Goal: Task Accomplishment & Management: Complete application form

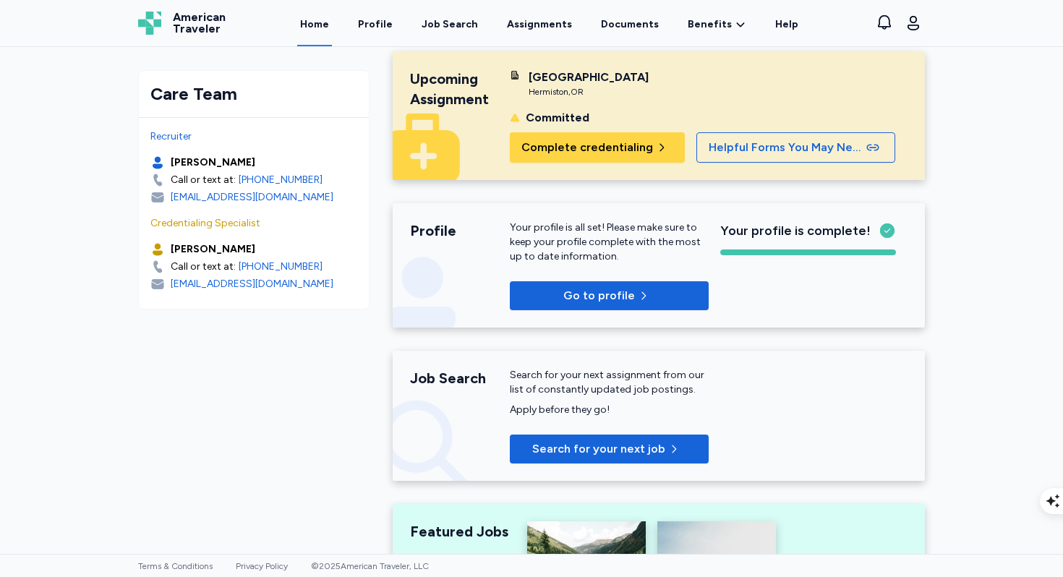
scroll to position [22, 0]
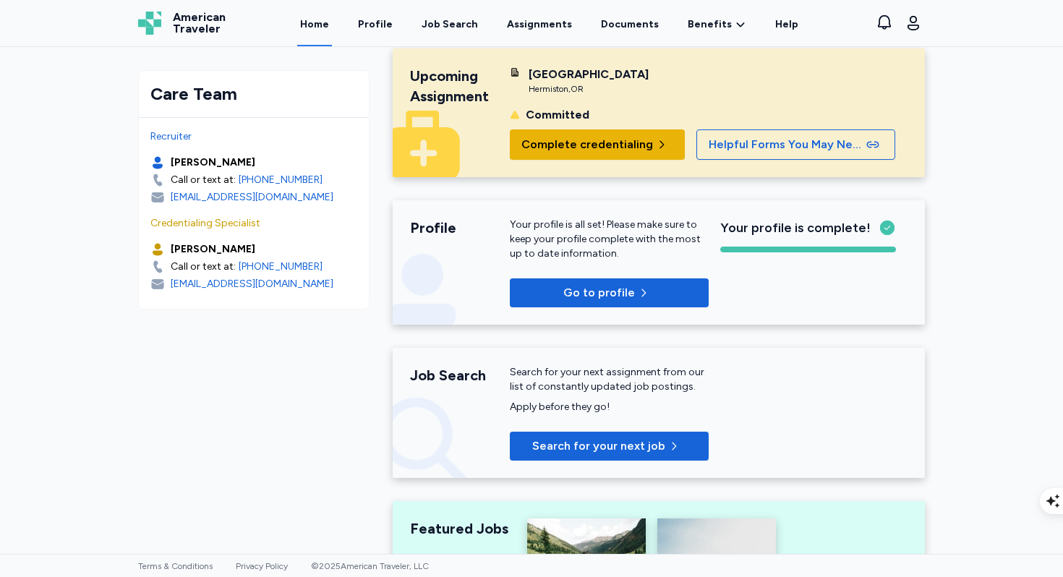
click at [589, 141] on span "Complete credentialing" at bounding box center [587, 144] width 132 height 17
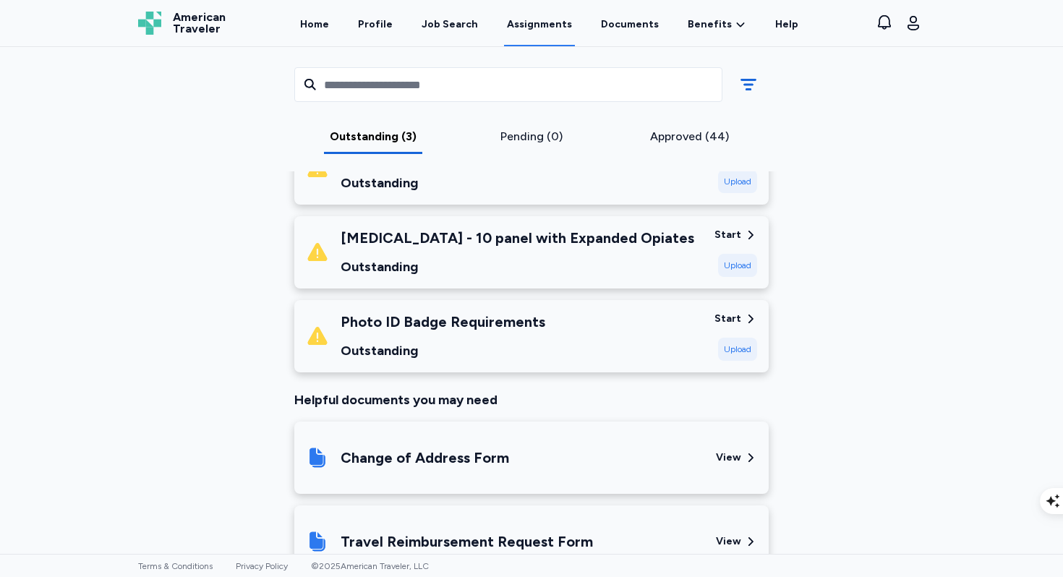
scroll to position [250, 0]
click at [749, 351] on div "Upload" at bounding box center [737, 348] width 39 height 23
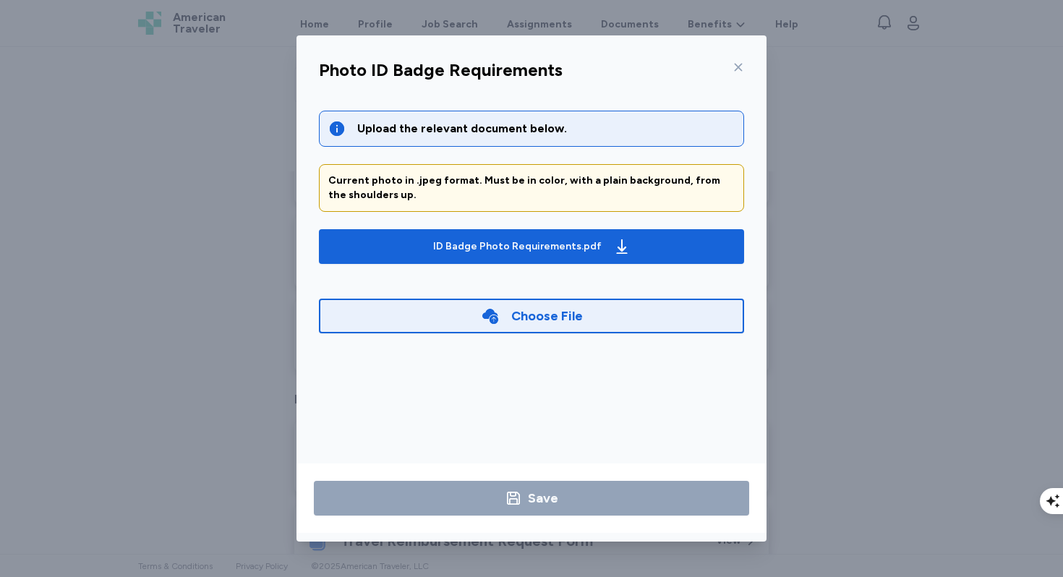
click at [742, 69] on icon at bounding box center [739, 67] width 12 height 12
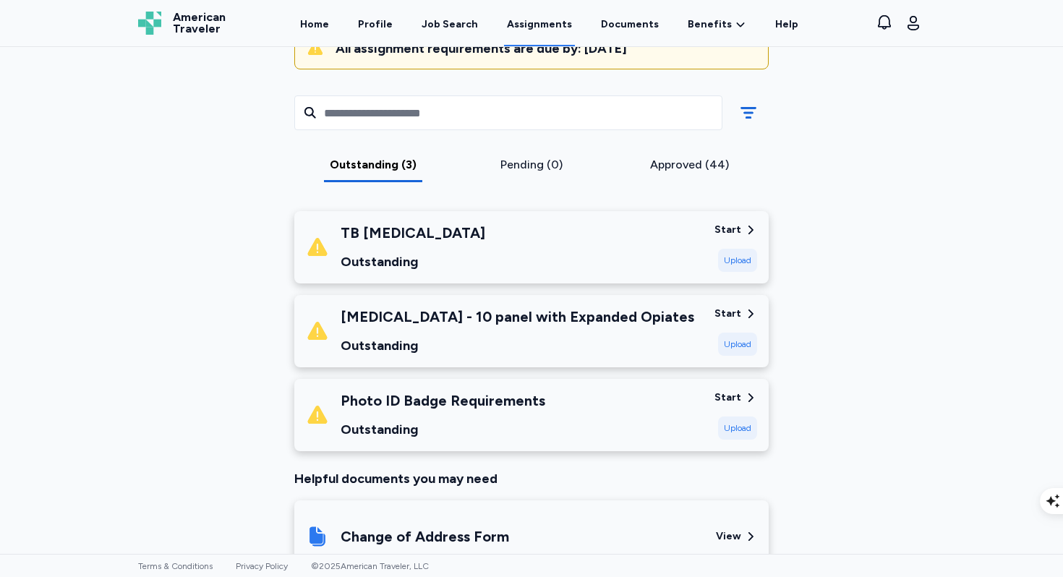
scroll to position [169, 0]
click at [721, 252] on div "Upload" at bounding box center [737, 261] width 39 height 23
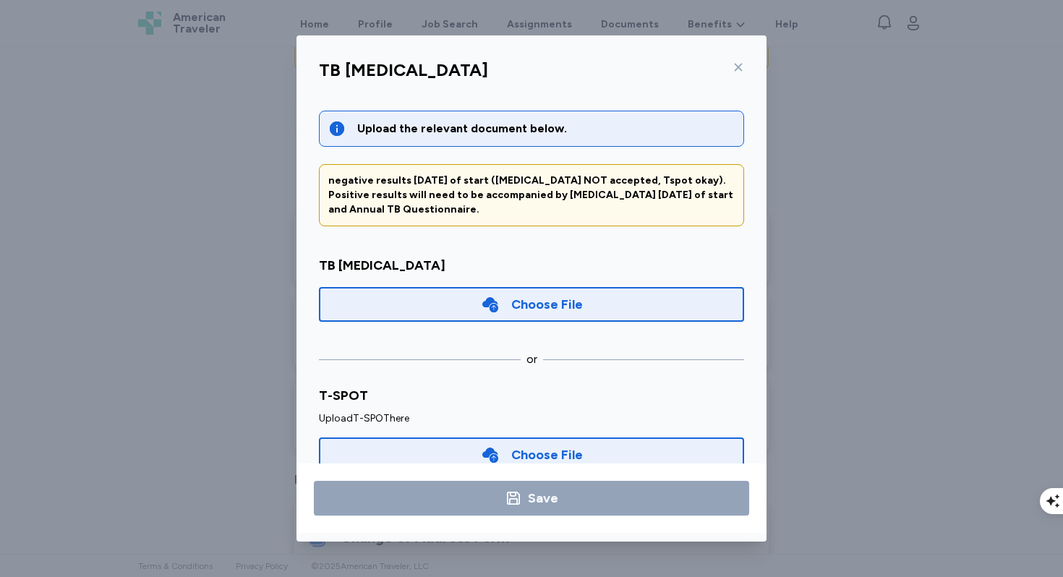
scroll to position [33, 0]
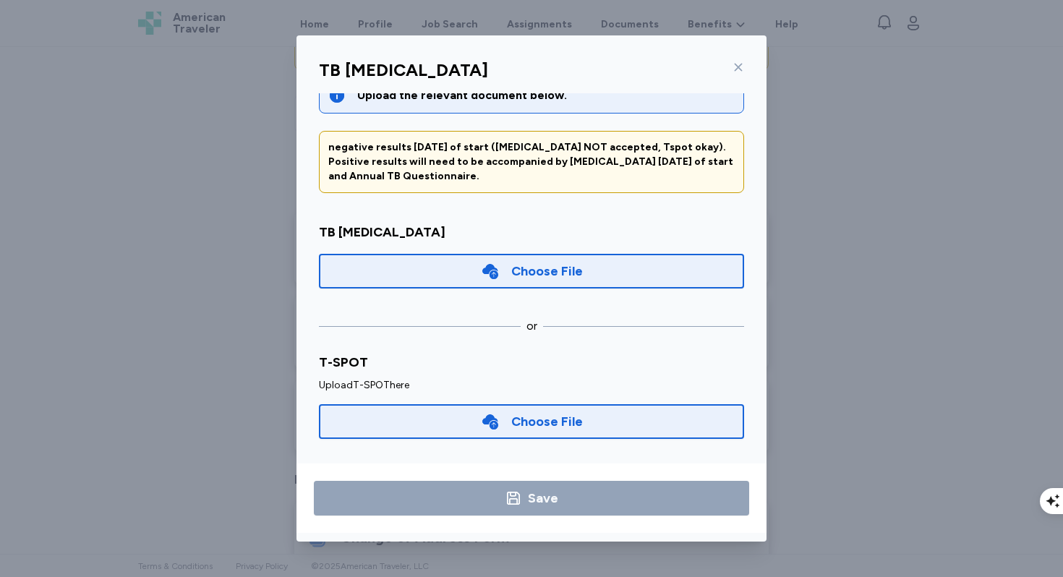
click at [626, 273] on div "Choose File" at bounding box center [531, 271] width 425 height 35
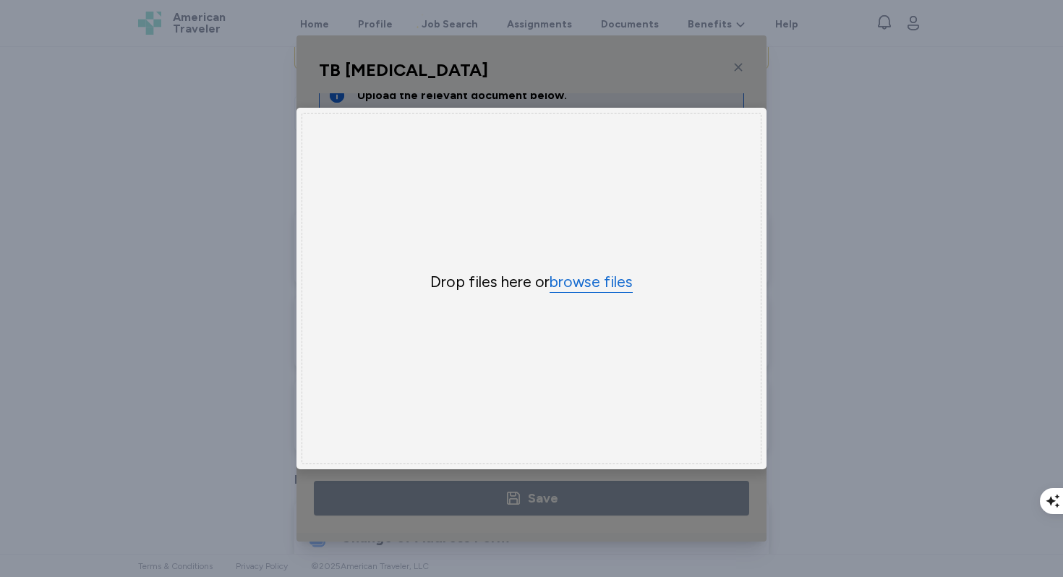
click at [611, 283] on button "browse files" at bounding box center [591, 282] width 83 height 21
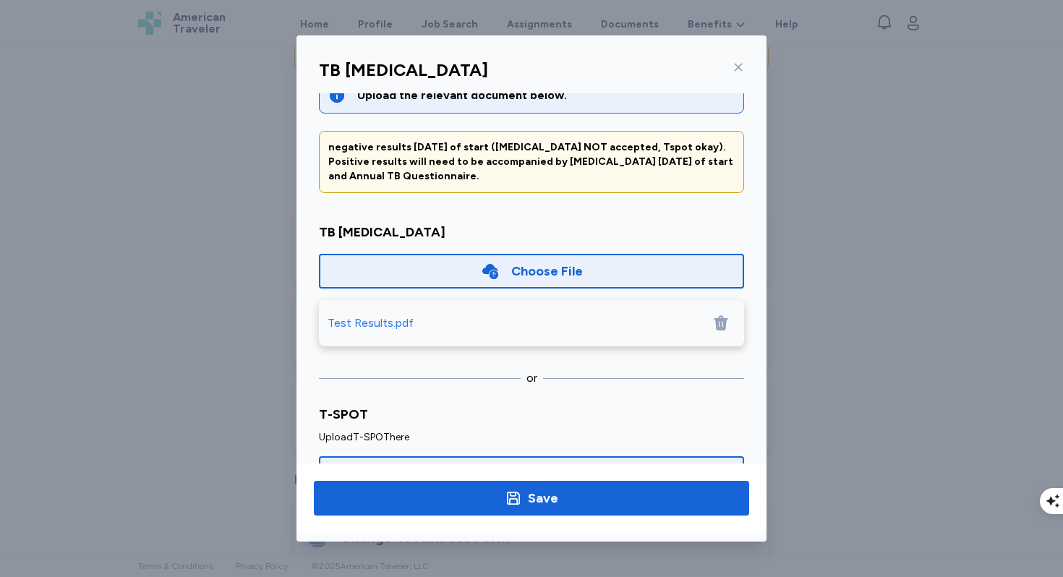
scroll to position [85, 0]
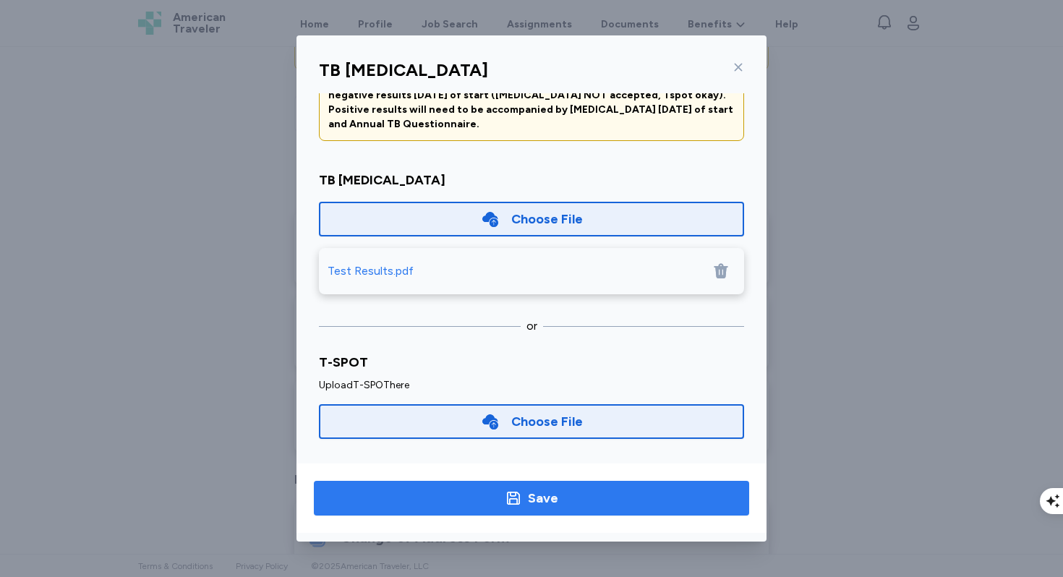
click at [582, 501] on span "Save" at bounding box center [531, 498] width 412 height 20
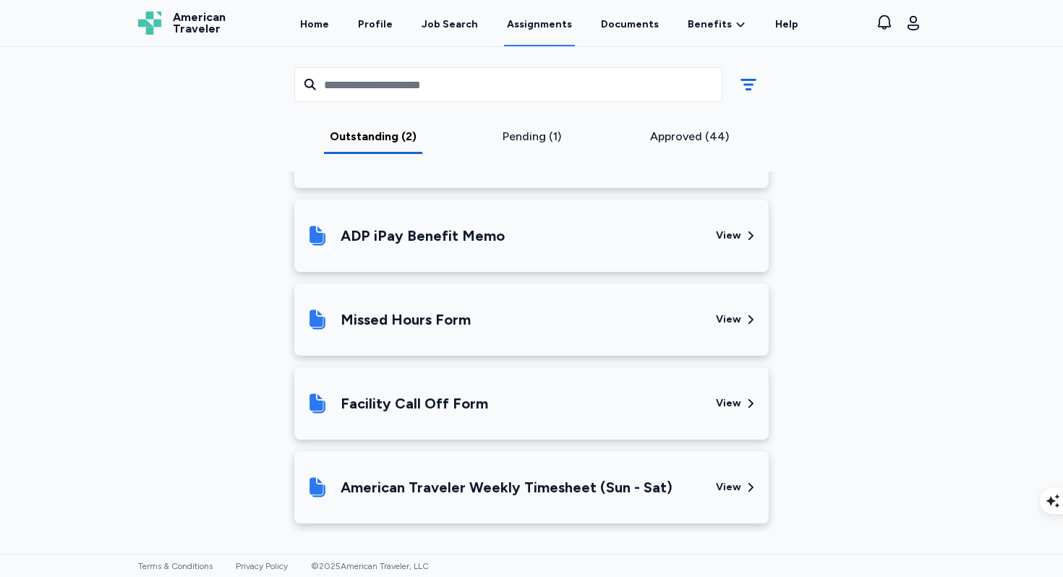
scroll to position [558, 0]
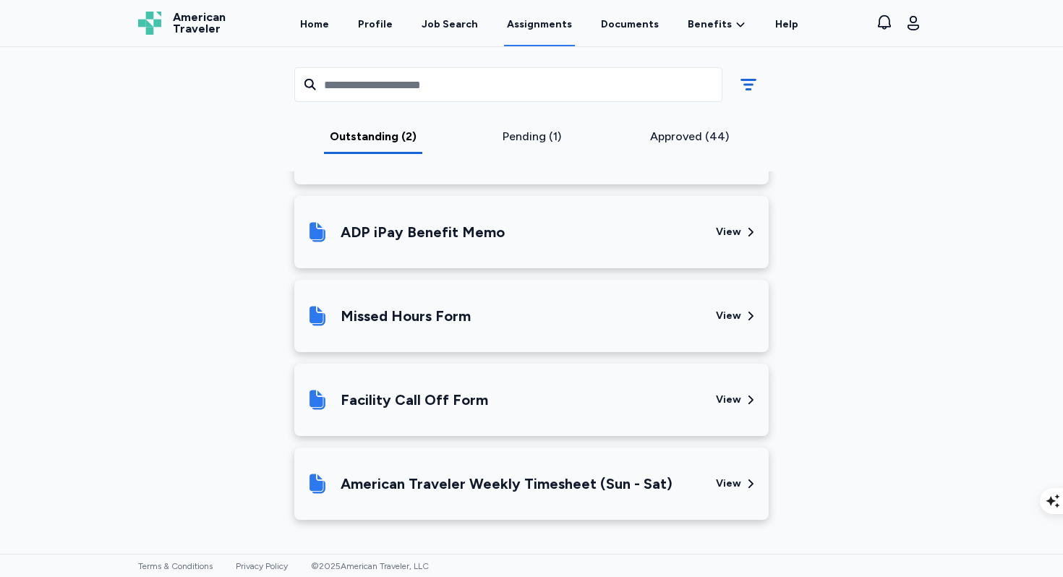
click at [606, 483] on div "American Traveler Weekly Timesheet (Sun - Sat)" at bounding box center [507, 484] width 332 height 20
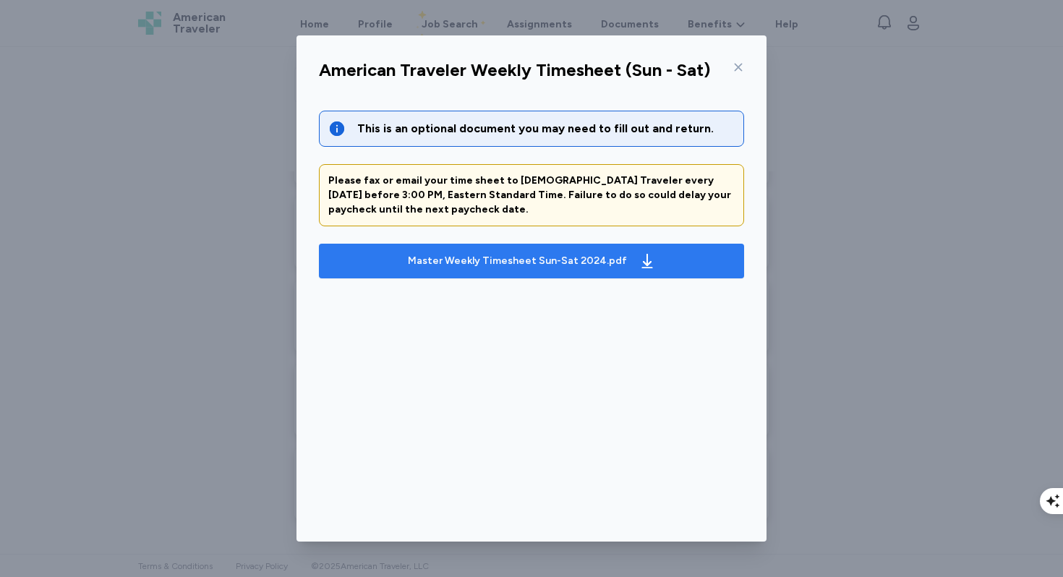
click at [581, 267] on div "Master Weekly Timesheet Sun-Sat 2024.pdf" at bounding box center [532, 261] width 254 height 23
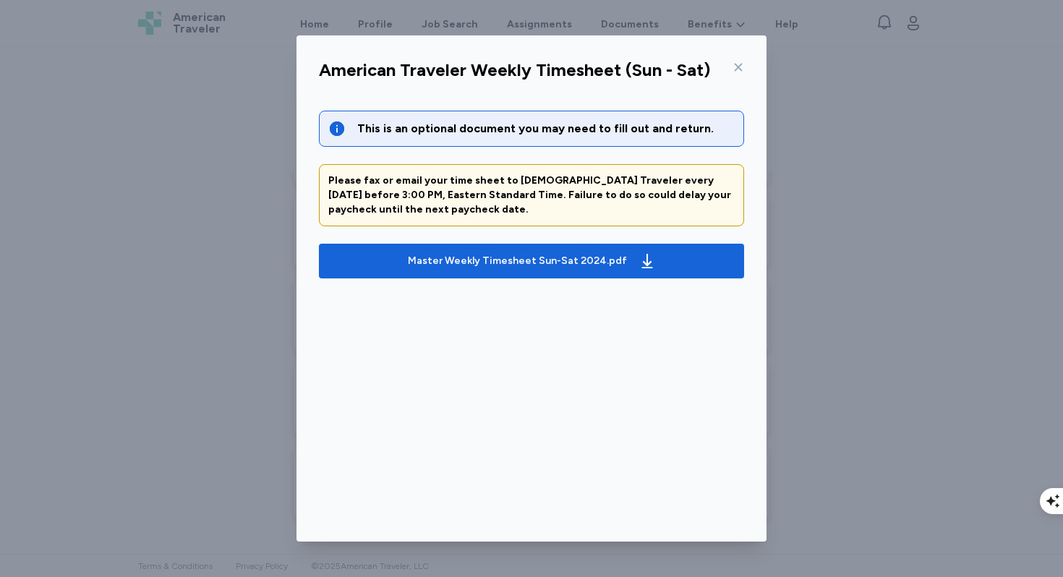
click at [738, 64] on icon at bounding box center [739, 67] width 12 height 12
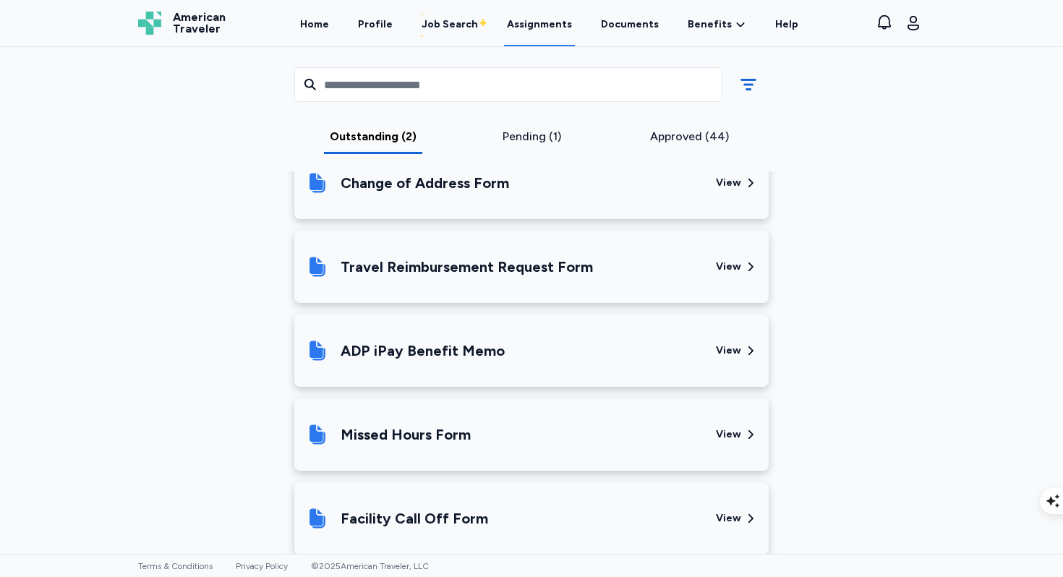
scroll to position [441, 0]
click at [610, 349] on div "ADP iPay Benefit Memo" at bounding box center [505, 349] width 399 height 49
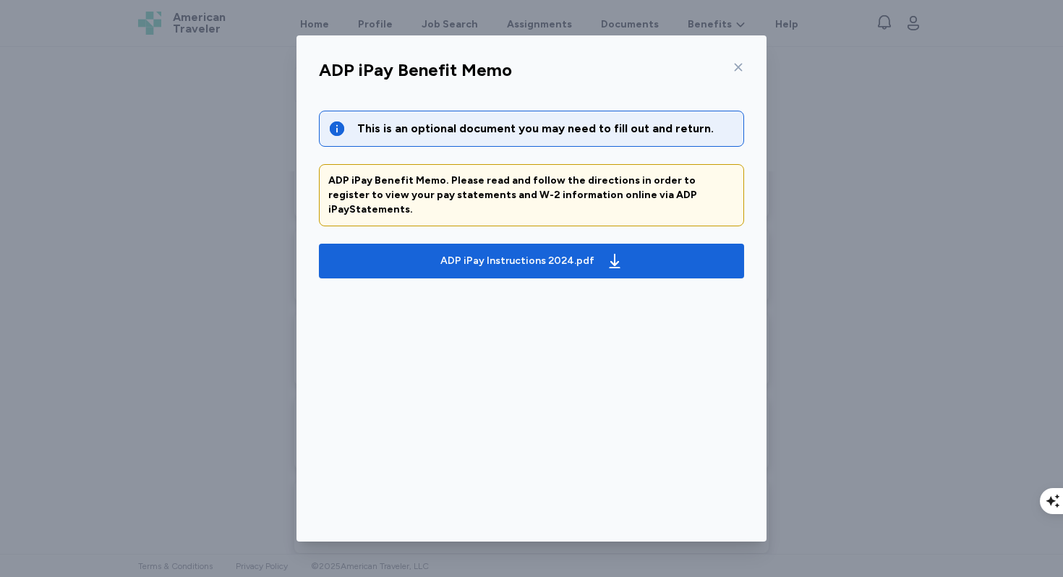
click at [741, 67] on icon at bounding box center [739, 67] width 12 height 12
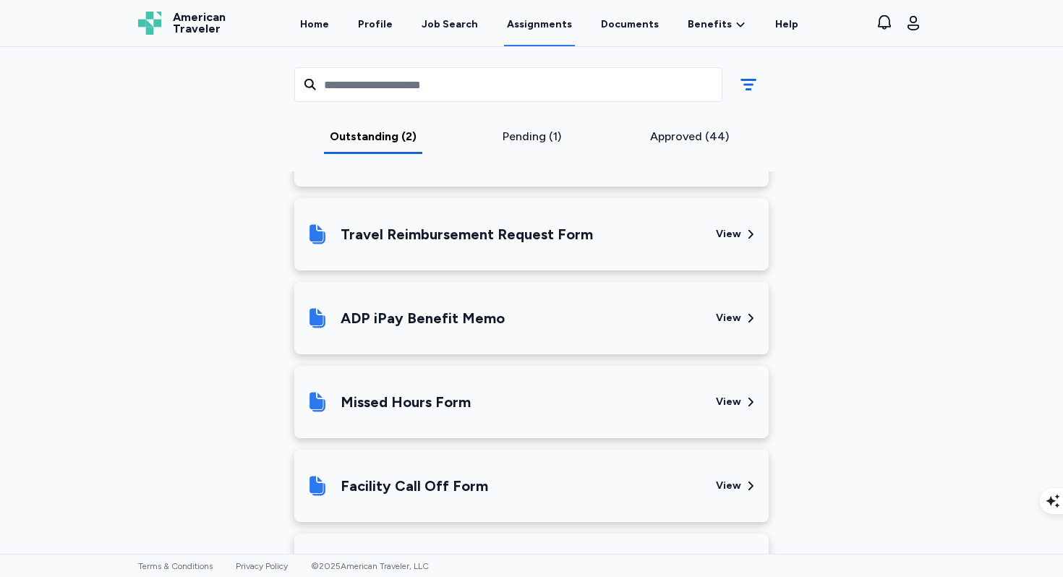
scroll to position [471, 0]
click at [623, 317] on div "ADP iPay Benefit Memo" at bounding box center [505, 319] width 399 height 49
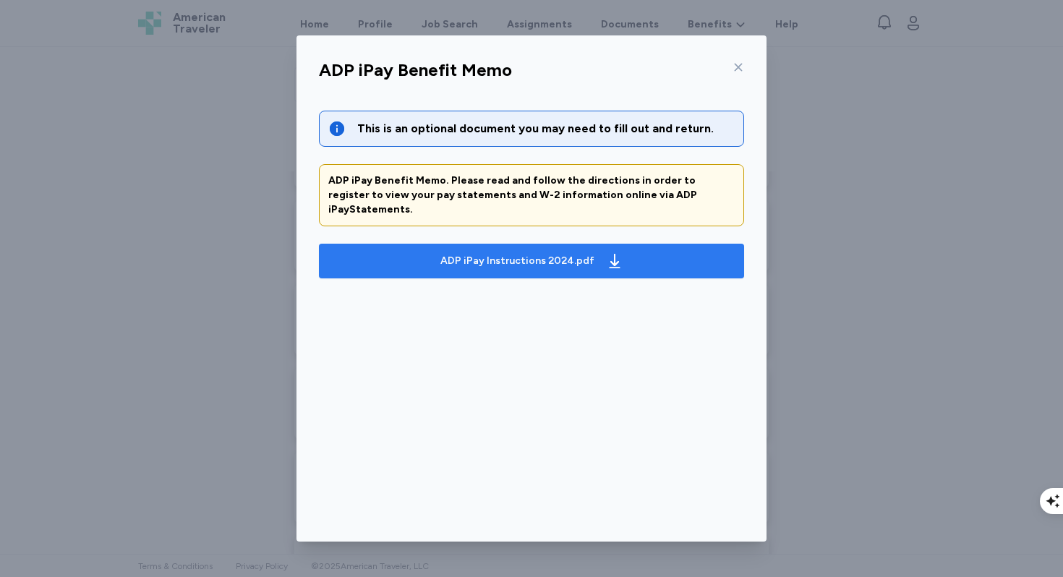
click at [652, 250] on span "ADP iPay Instructions 2024.pdf" at bounding box center [532, 261] width 402 height 23
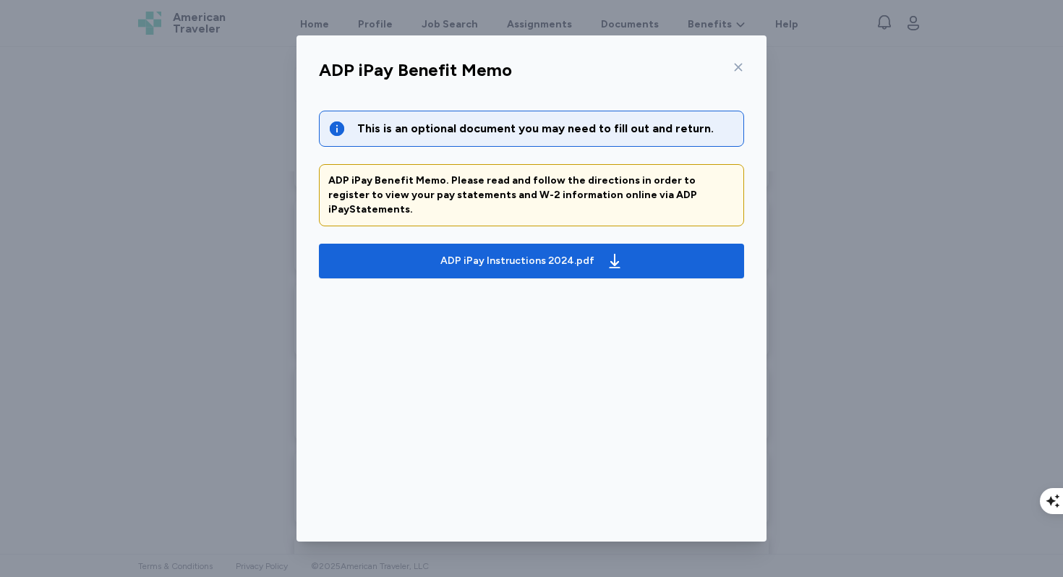
click at [741, 68] on icon at bounding box center [739, 67] width 12 height 12
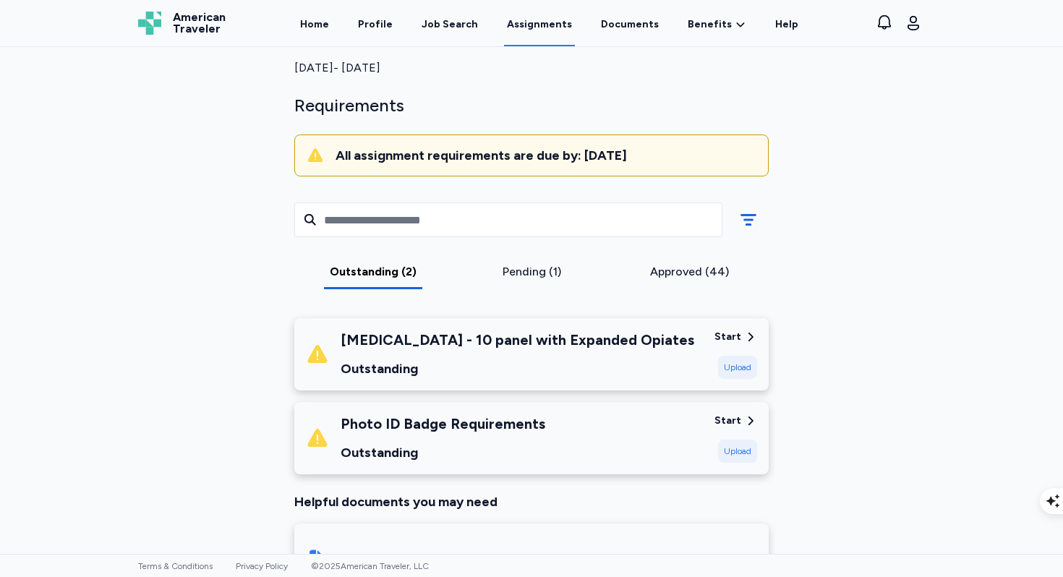
scroll to position [0, 0]
